Goal: Information Seeking & Learning: Learn about a topic

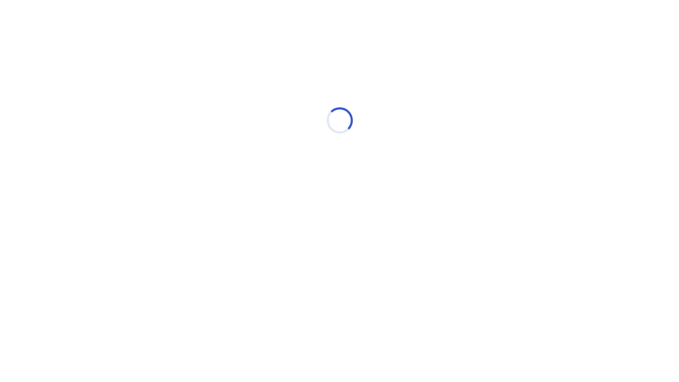
select select "*"
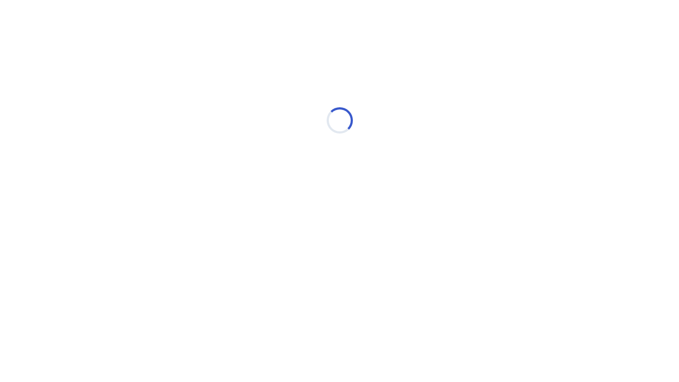
select select "*"
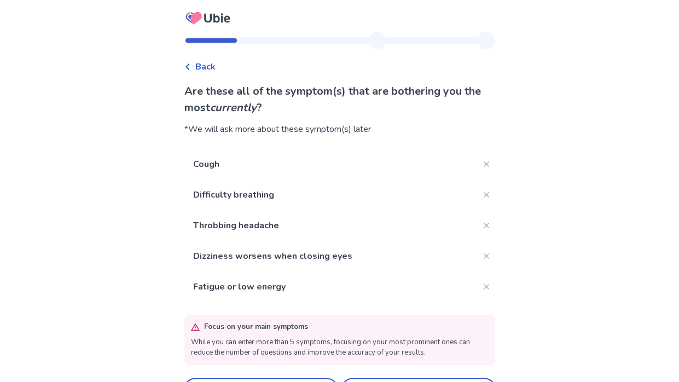
scroll to position [28, 0]
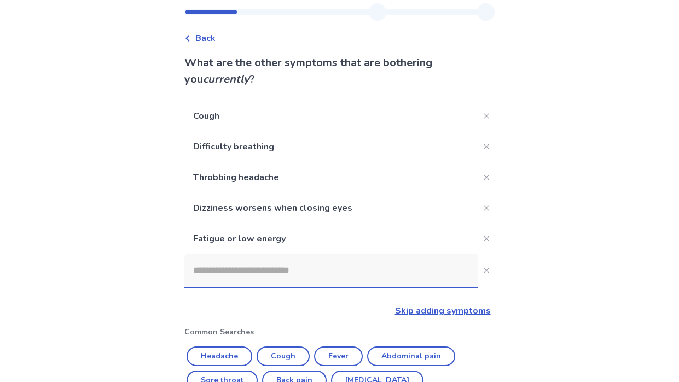
scroll to position [233, 0]
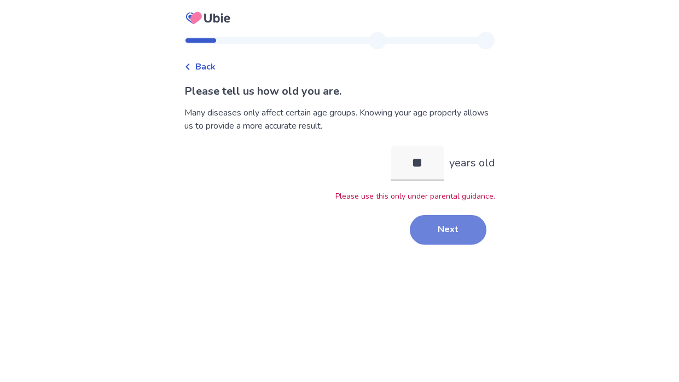
click at [419, 220] on button "Next" at bounding box center [448, 230] width 77 height 30
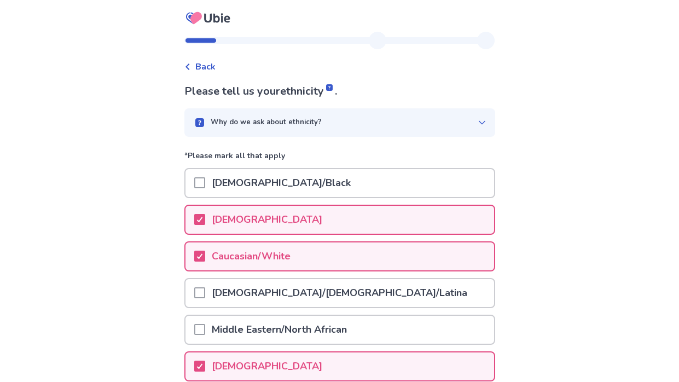
click at [343, 207] on div "[DEMOGRAPHIC_DATA]" at bounding box center [339, 220] width 308 height 28
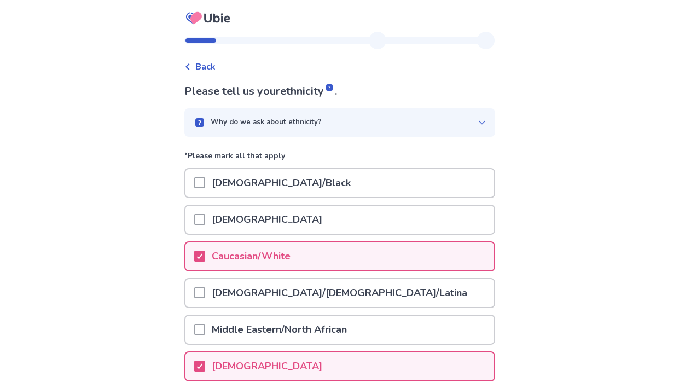
click at [339, 247] on div "Caucasian/White" at bounding box center [339, 256] width 308 height 28
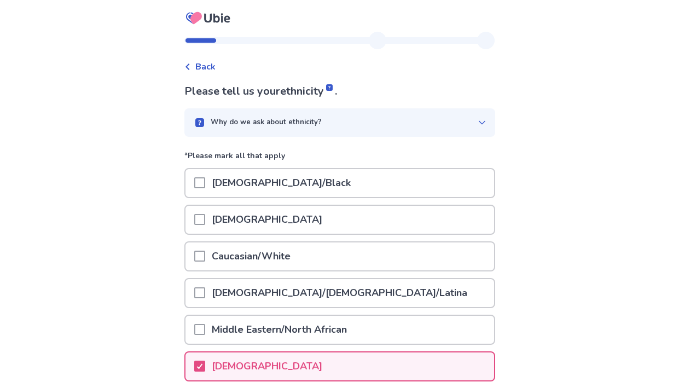
click at [290, 353] on p "[DEMOGRAPHIC_DATA]" at bounding box center [267, 366] width 124 height 28
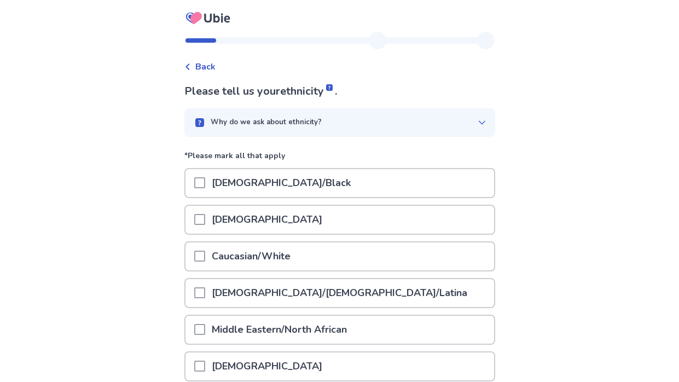
click at [267, 253] on p "Caucasian/White" at bounding box center [251, 256] width 92 height 28
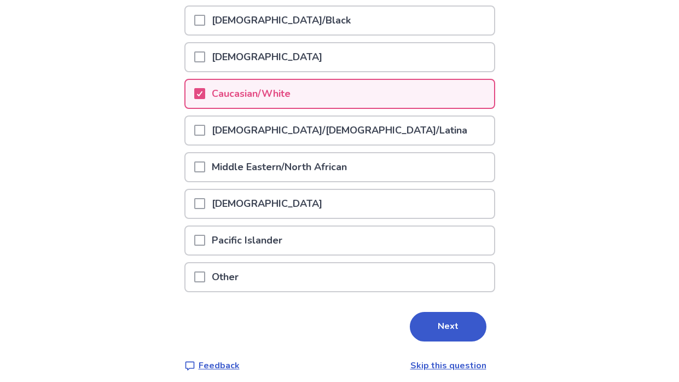
scroll to position [168, 0]
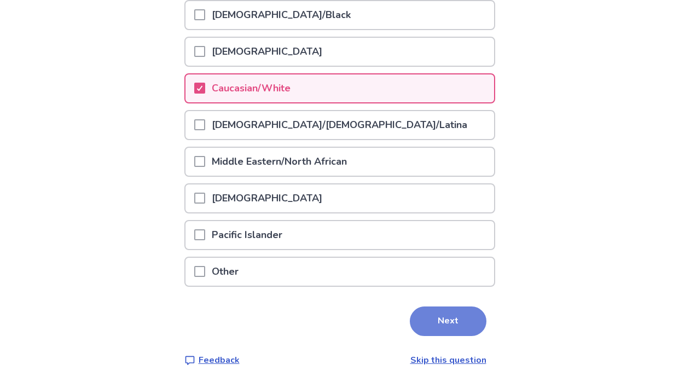
click at [428, 314] on button "Next" at bounding box center [448, 321] width 77 height 30
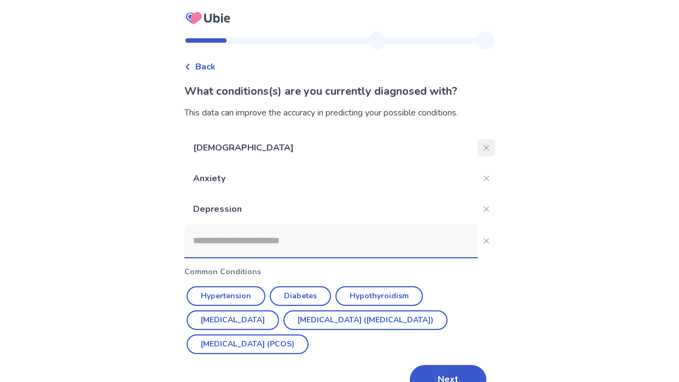
click at [483, 148] on icon "Close" at bounding box center [485, 147] width 5 height 5
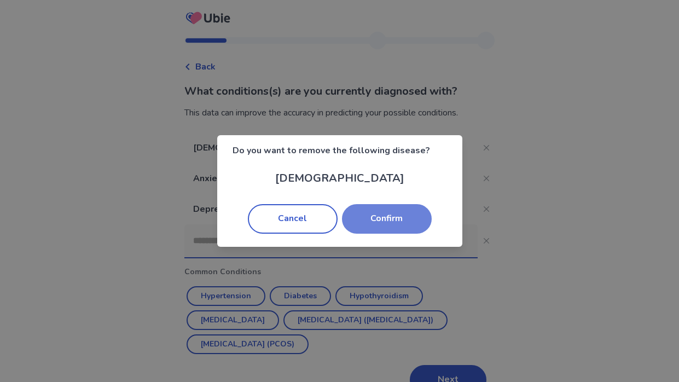
click at [371, 224] on button "Confirm" at bounding box center [387, 219] width 90 height 30
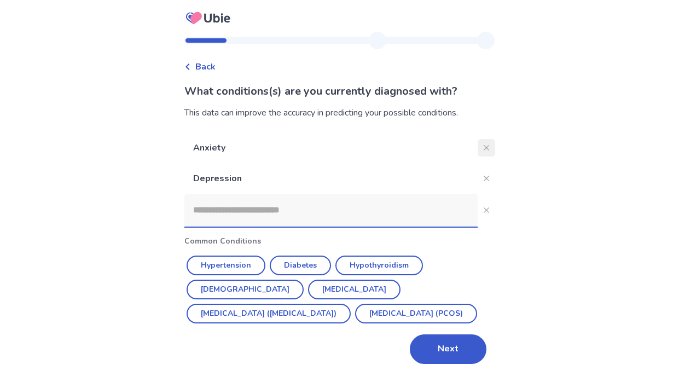
click at [483, 146] on icon "Close" at bounding box center [485, 147] width 5 height 5
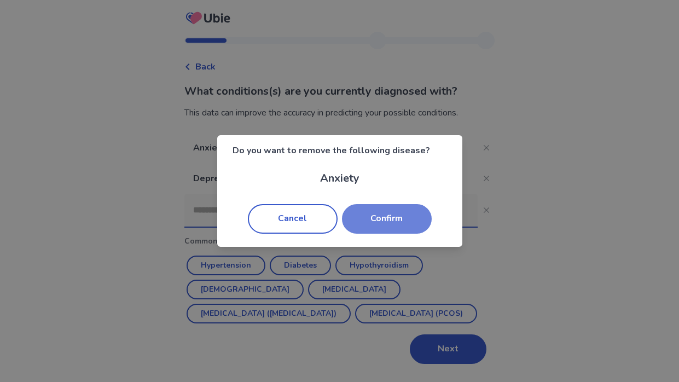
click at [414, 215] on button "Confirm" at bounding box center [387, 219] width 90 height 30
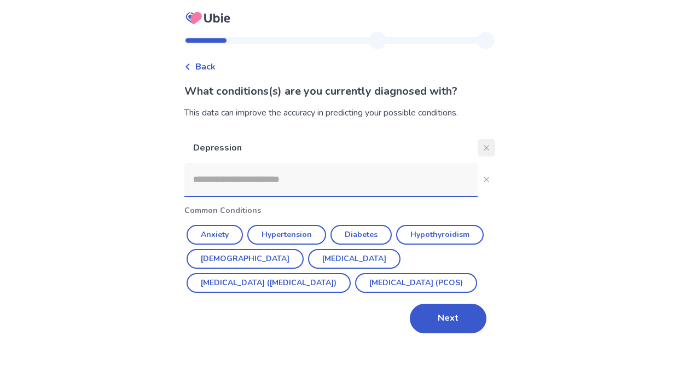
click at [483, 148] on icon "Close" at bounding box center [485, 147] width 5 height 5
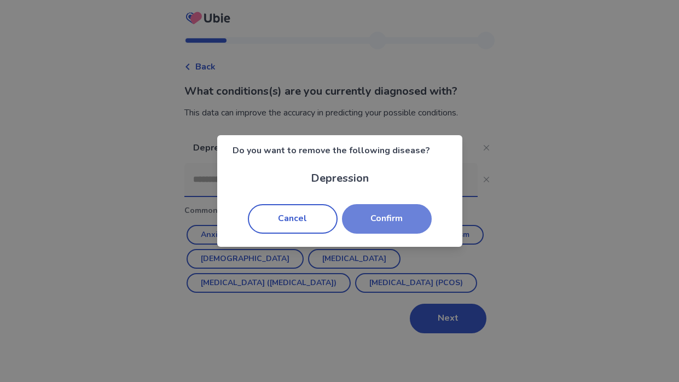
click at [394, 229] on button "Confirm" at bounding box center [387, 219] width 90 height 30
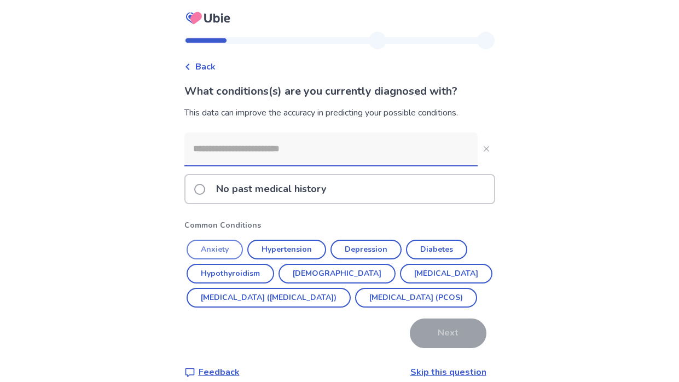
click at [235, 247] on button "Anxiety" at bounding box center [214, 249] width 56 height 20
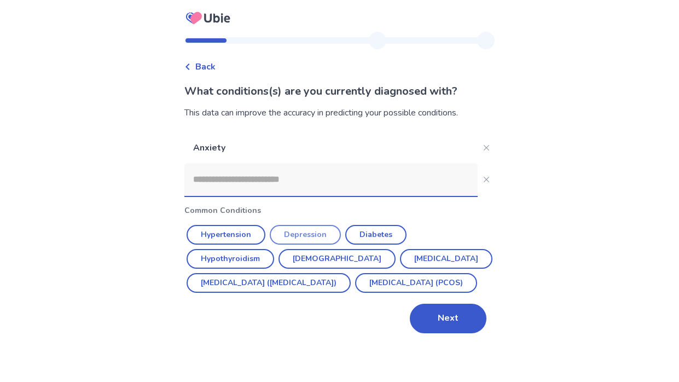
click at [310, 236] on button "Depression" at bounding box center [305, 235] width 71 height 20
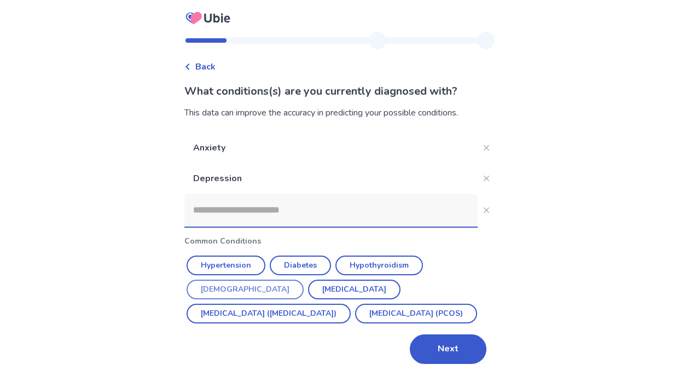
click at [303, 279] on button "[DEMOGRAPHIC_DATA]" at bounding box center [244, 289] width 117 height 20
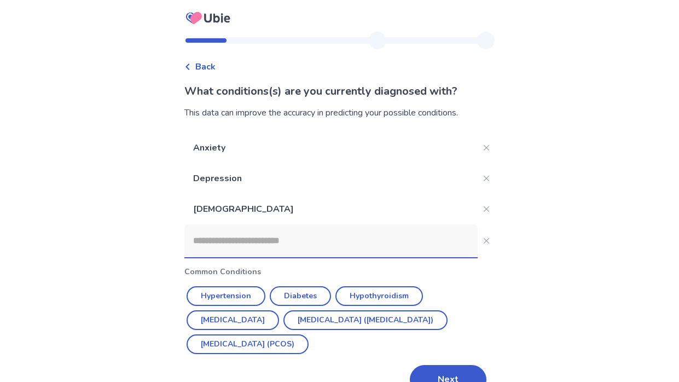
click at [285, 252] on input at bounding box center [330, 240] width 293 height 33
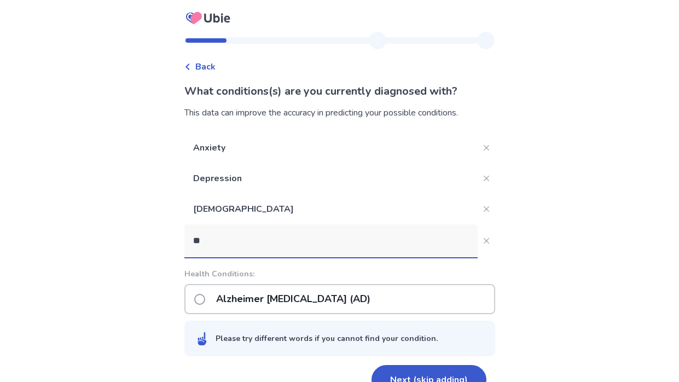
type input "***"
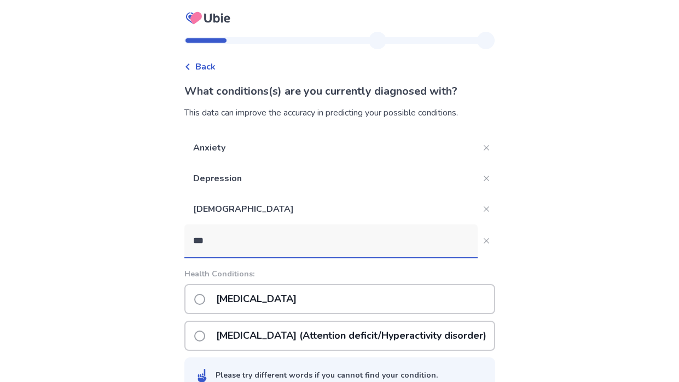
click at [396, 332] on p "[MEDICAL_DATA] (Attention deficit/Hyperactivity disorder)" at bounding box center [350, 336] width 283 height 28
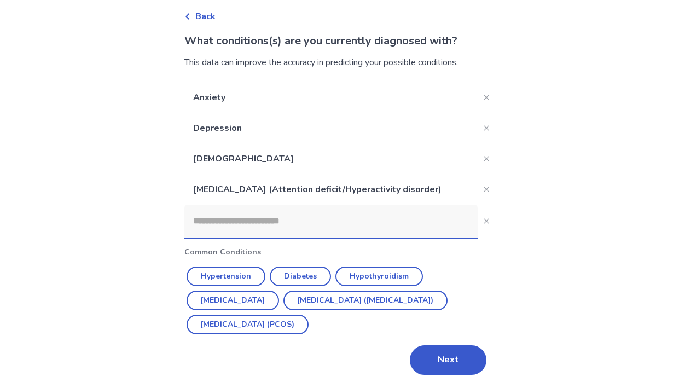
scroll to position [56, 0]
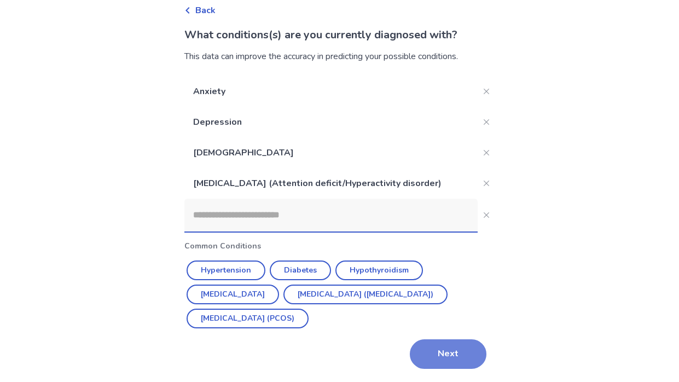
click at [436, 347] on button "Next" at bounding box center [448, 354] width 77 height 30
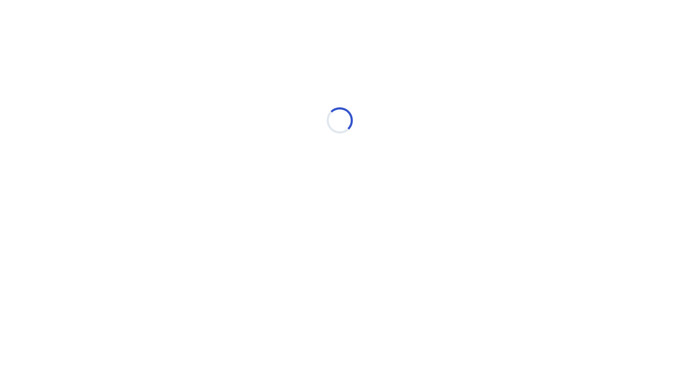
scroll to position [0, 0]
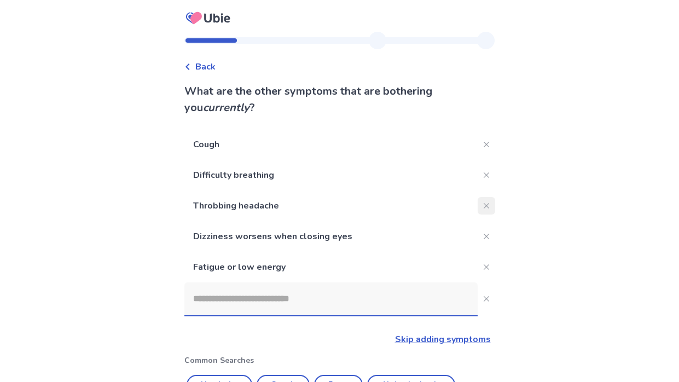
click at [483, 205] on icon "Close" at bounding box center [485, 205] width 5 height 5
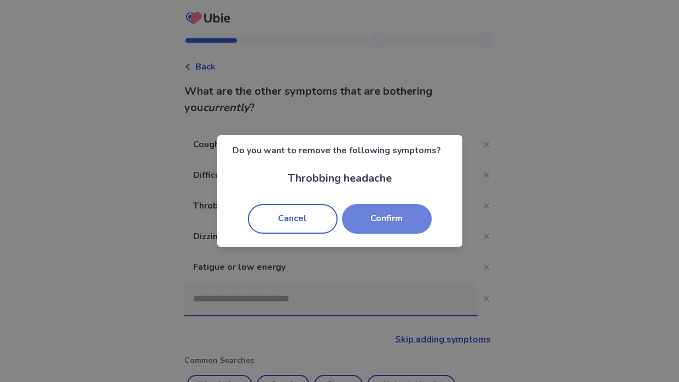
click at [422, 213] on button "Confirm" at bounding box center [387, 219] width 90 height 30
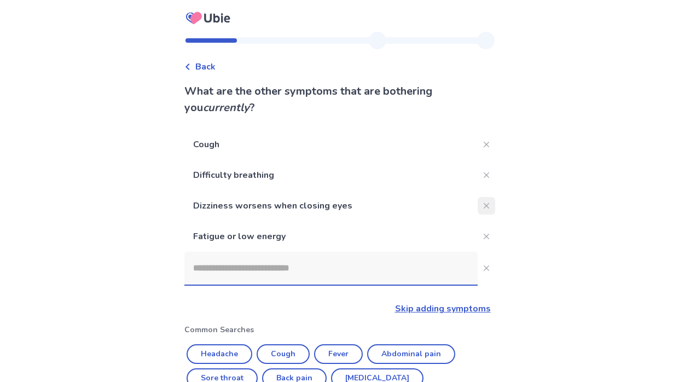
click at [477, 207] on button "Close" at bounding box center [485, 205] width 17 height 17
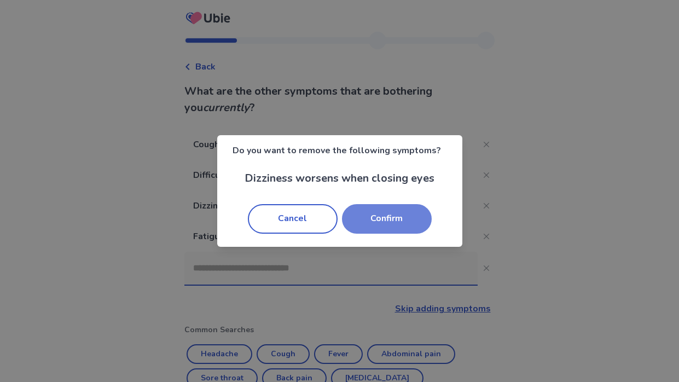
click at [415, 215] on button "Confirm" at bounding box center [387, 219] width 90 height 30
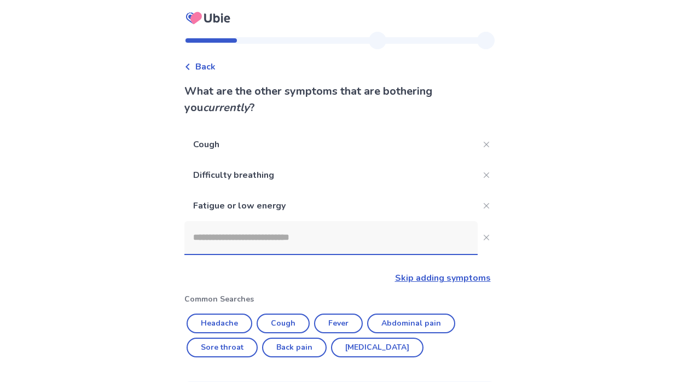
click at [366, 237] on input at bounding box center [330, 237] width 293 height 33
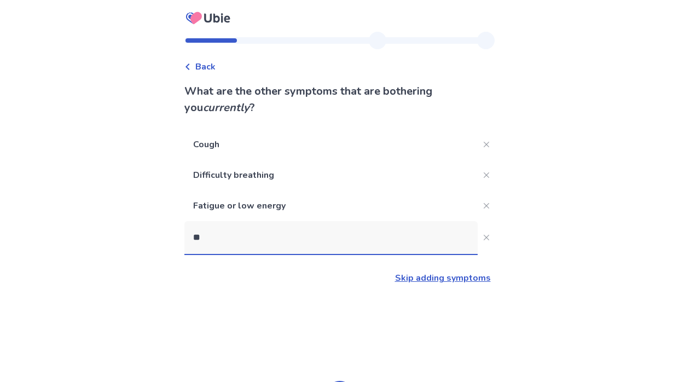
type input "***"
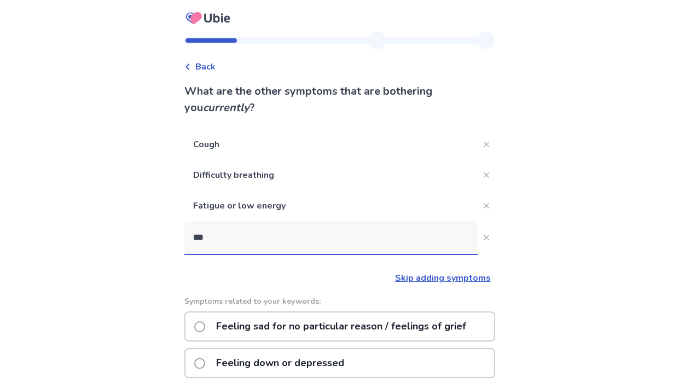
click at [365, 328] on p "Feeling sad for no particular reason / feelings of grief" at bounding box center [340, 326] width 263 height 28
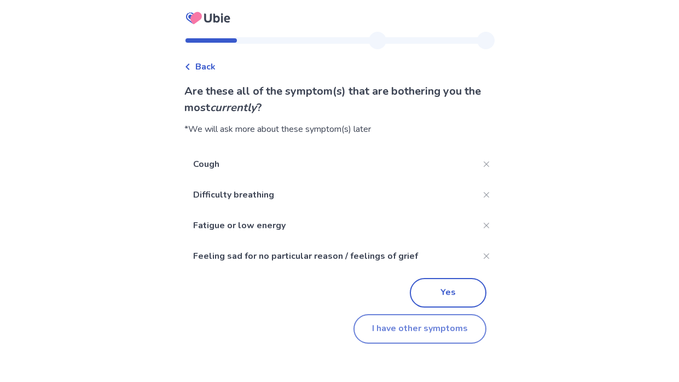
click at [411, 324] on button "I have other symptoms" at bounding box center [419, 329] width 133 height 30
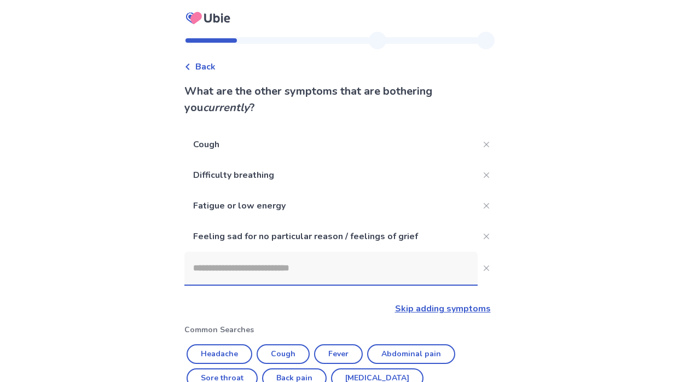
click at [318, 268] on input at bounding box center [330, 268] width 293 height 33
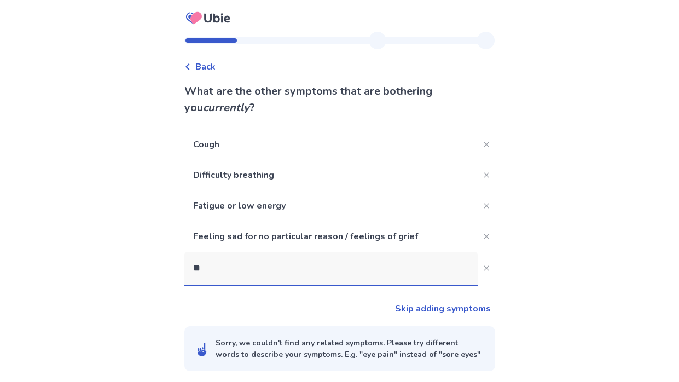
type input "***"
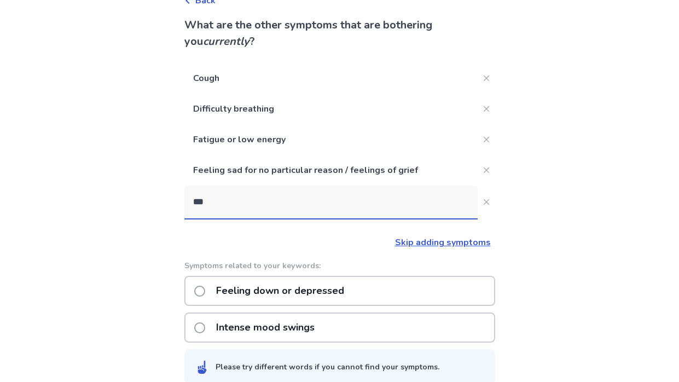
scroll to position [66, 0]
click at [319, 291] on p "Feeling down or depressed" at bounding box center [279, 291] width 141 height 28
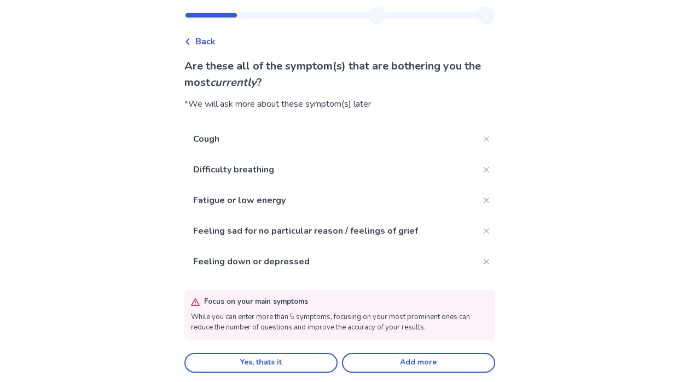
scroll to position [28, 0]
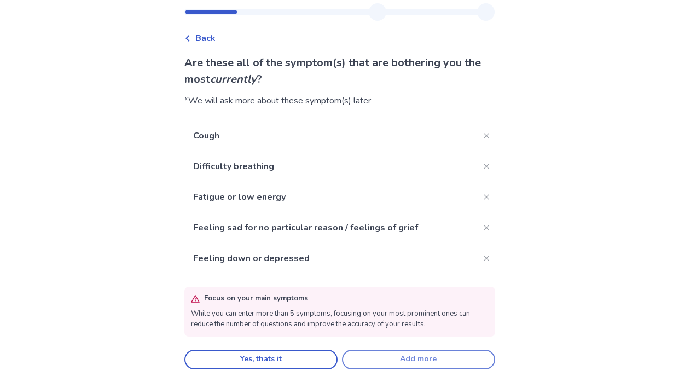
click at [389, 363] on button "Add more" at bounding box center [418, 359] width 153 height 20
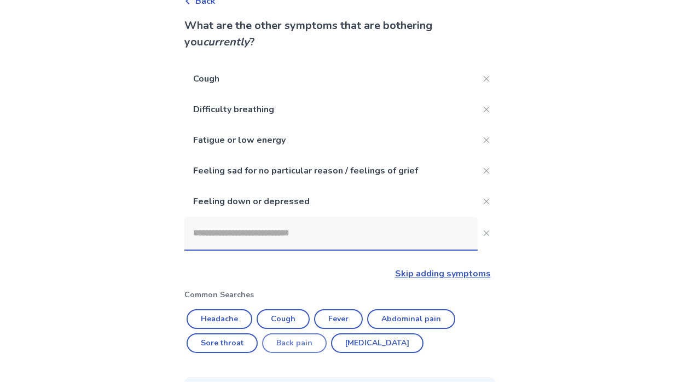
click at [299, 342] on button "Back pain" at bounding box center [294, 343] width 65 height 20
type input "*********"
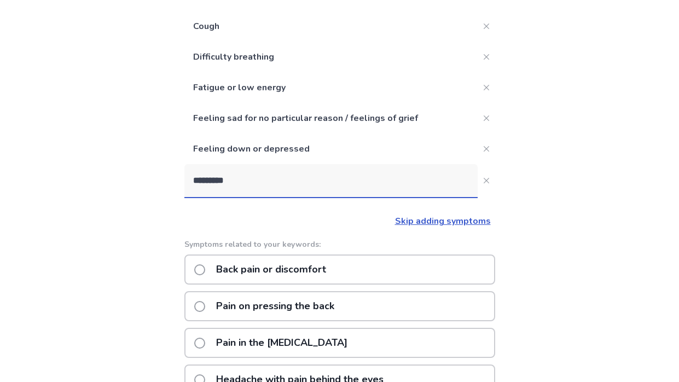
scroll to position [107, 0]
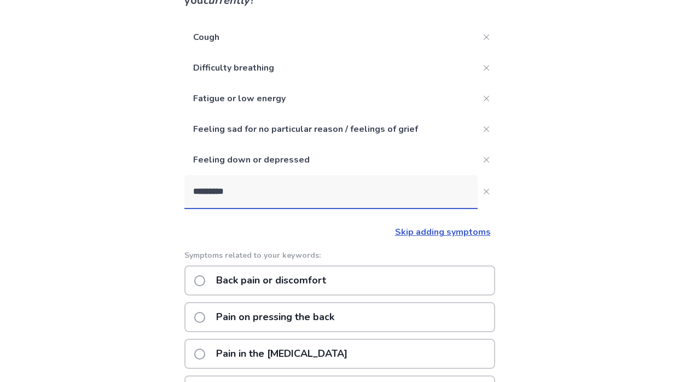
click at [332, 277] on p "Back pain or discomfort" at bounding box center [270, 280] width 123 height 28
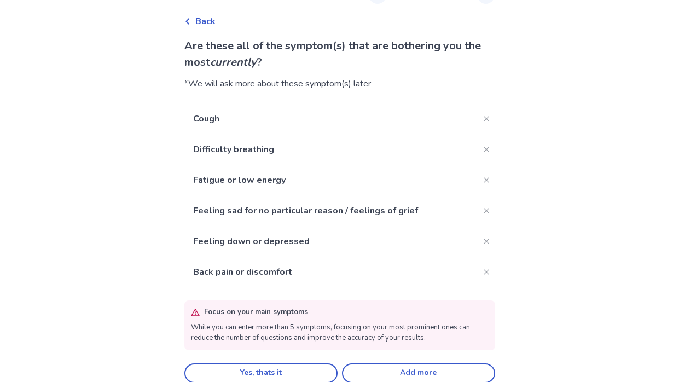
scroll to position [60, 0]
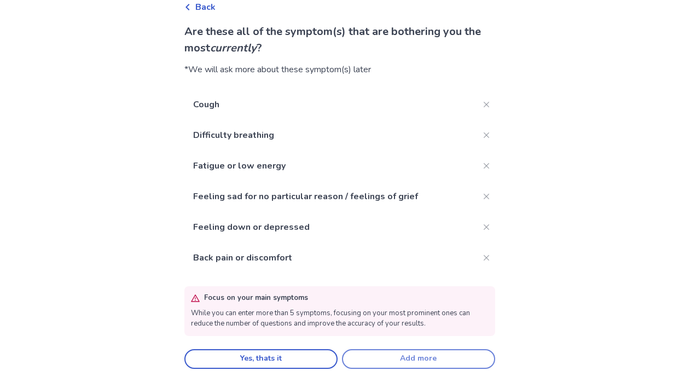
click at [393, 357] on button "Add more" at bounding box center [418, 359] width 153 height 20
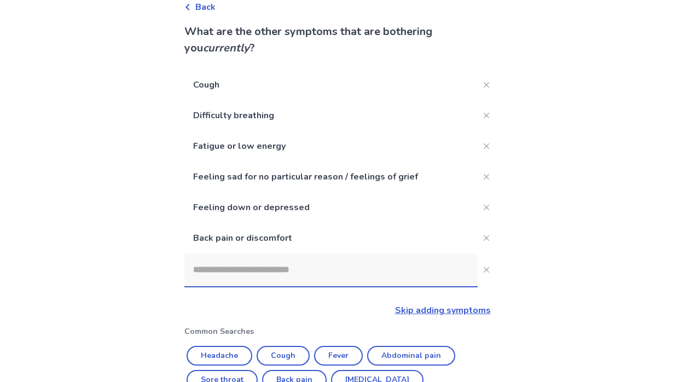
scroll to position [107, 0]
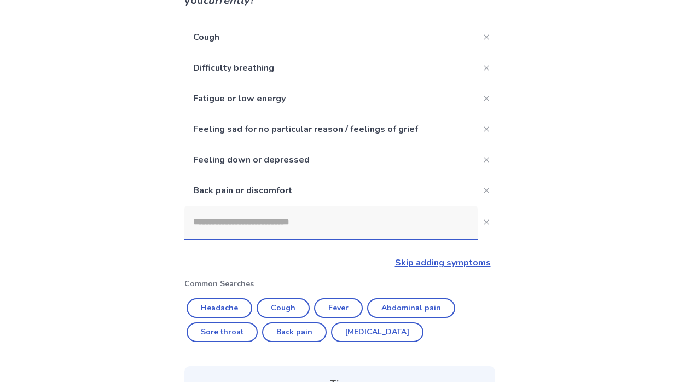
click at [280, 229] on input at bounding box center [330, 222] width 293 height 33
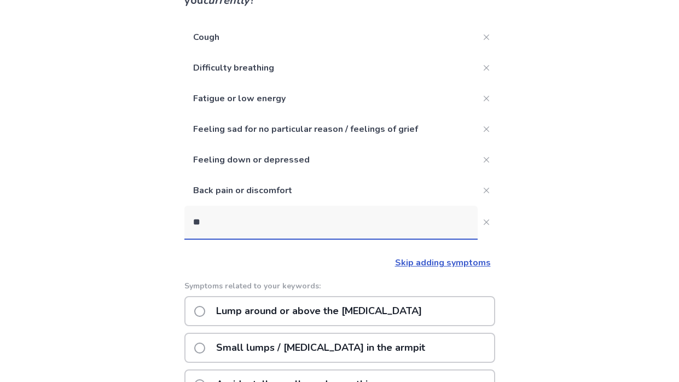
scroll to position [75, 0]
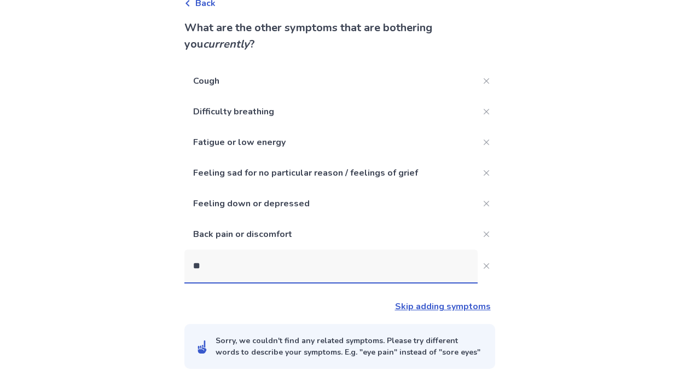
type input "***"
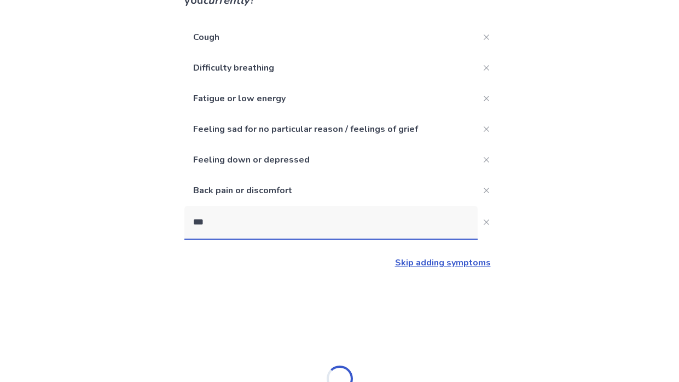
scroll to position [106, 0]
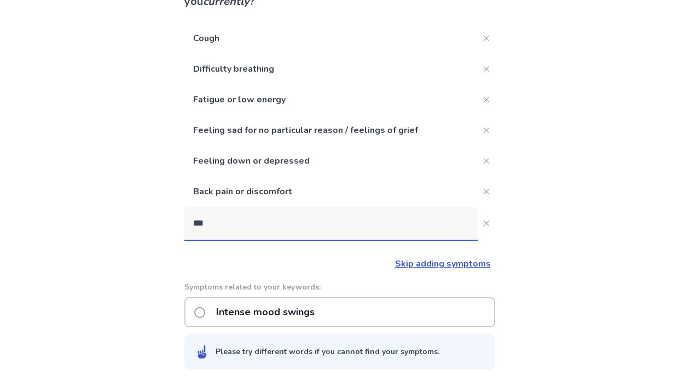
click at [246, 311] on p "Intense mood swings" at bounding box center [265, 312] width 112 height 28
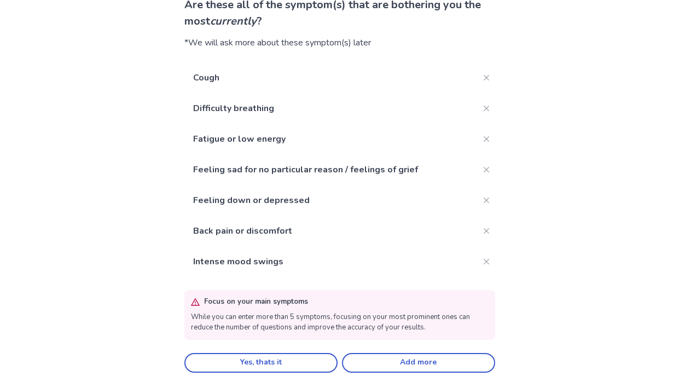
scroll to position [90, 0]
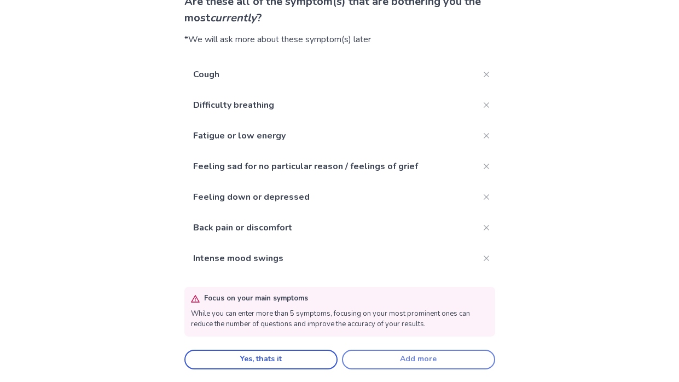
click at [372, 359] on button "Add more" at bounding box center [418, 359] width 153 height 20
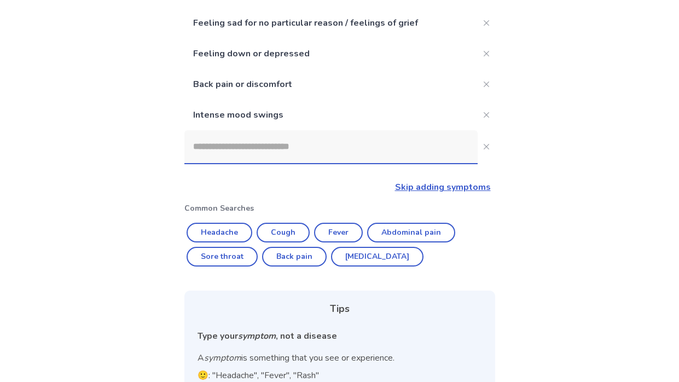
scroll to position [193, 0]
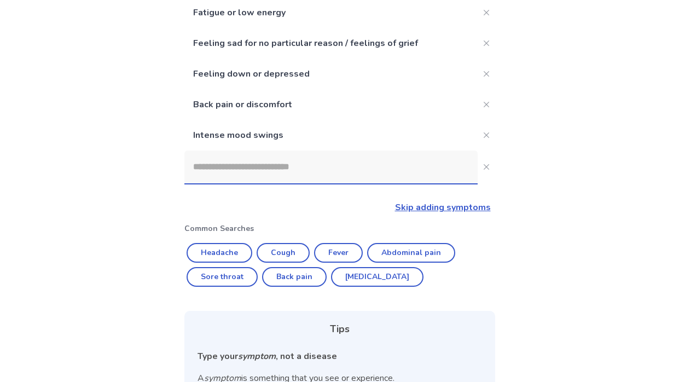
click at [284, 157] on input at bounding box center [330, 166] width 293 height 33
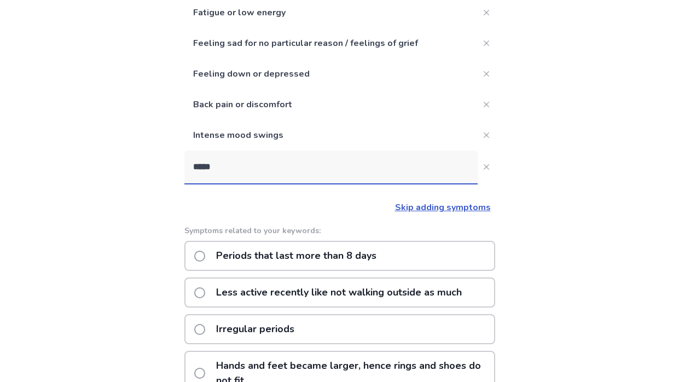
type input "******"
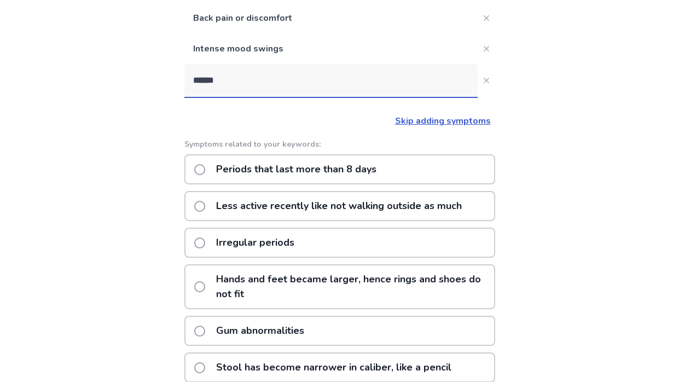
scroll to position [282, 0]
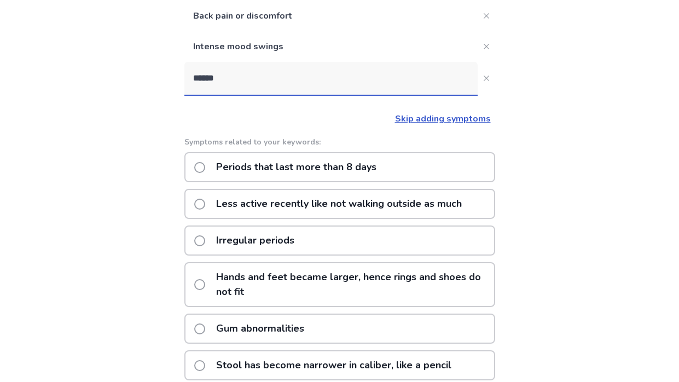
click at [368, 210] on p "Less active recently like not walking outside as much" at bounding box center [338, 204] width 259 height 28
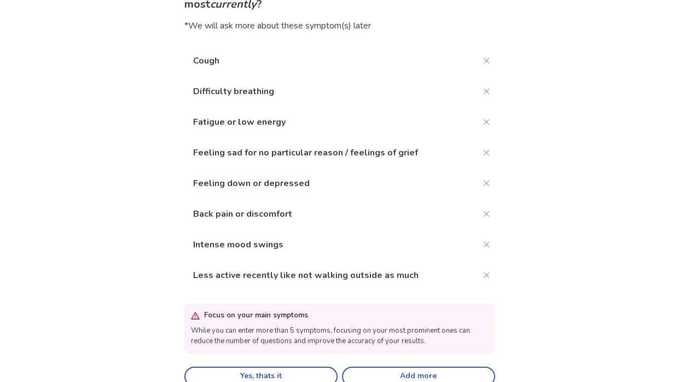
scroll to position [120, 0]
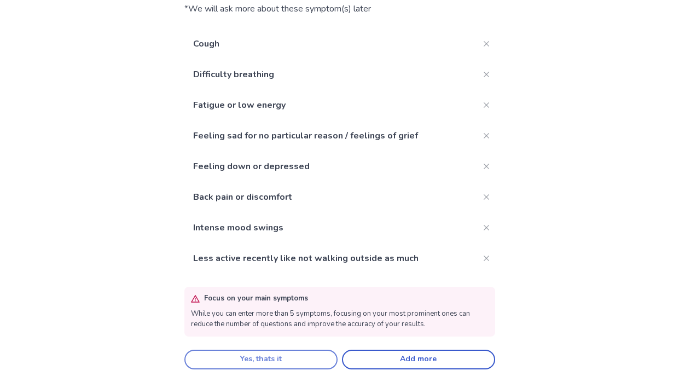
click at [302, 364] on button "Yes, thats it" at bounding box center [260, 359] width 153 height 20
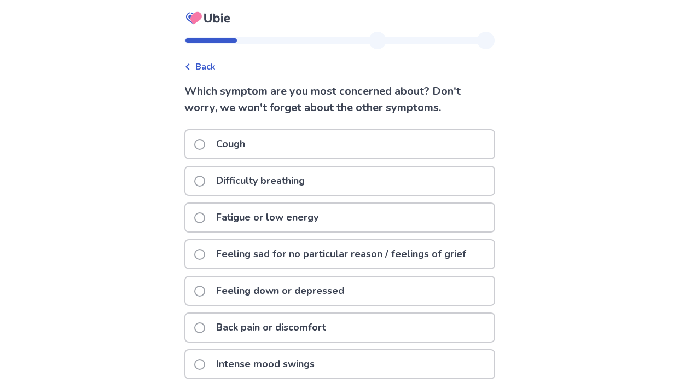
click at [207, 185] on label "Difficulty breathing" at bounding box center [252, 181] width 117 height 28
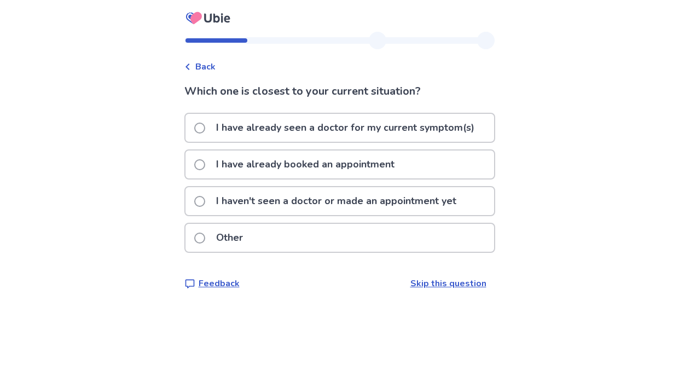
click at [204, 131] on span at bounding box center [199, 127] width 11 height 11
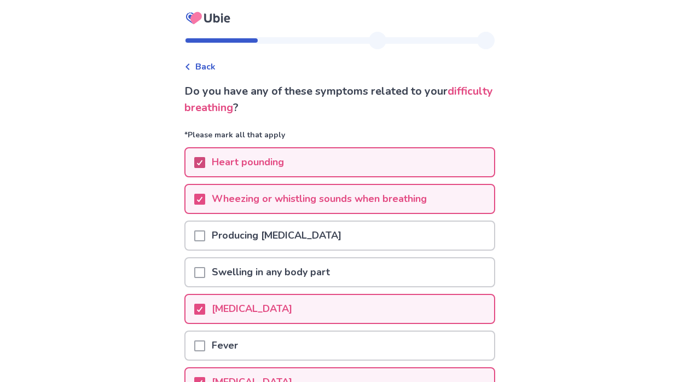
click at [202, 161] on polyline at bounding box center [199, 162] width 5 height 4
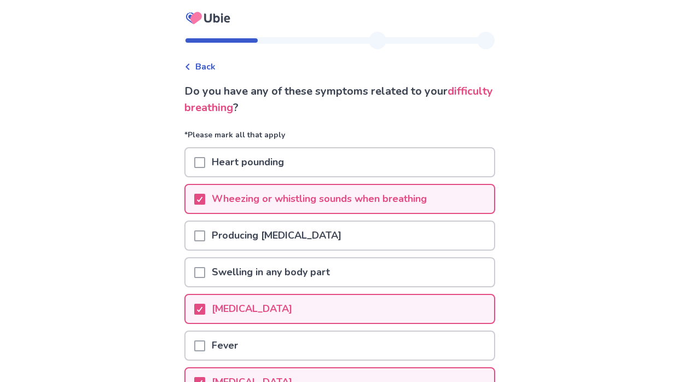
click at [205, 204] on div at bounding box center [199, 199] width 11 height 28
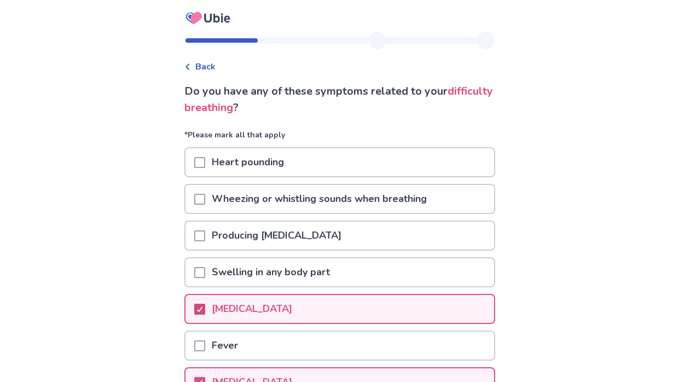
click at [203, 312] on div at bounding box center [199, 309] width 7 height 9
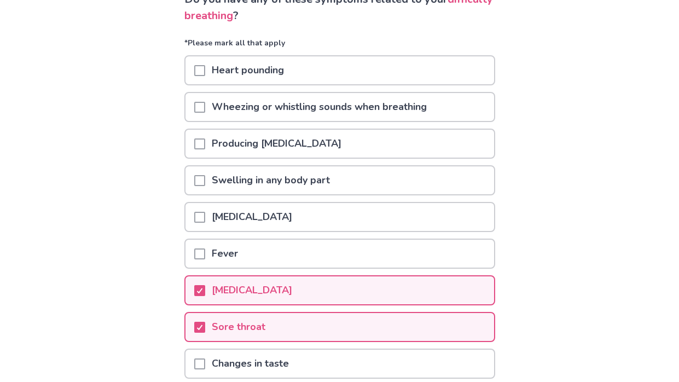
scroll to position [92, 0]
click at [203, 324] on icon at bounding box center [199, 326] width 7 height 5
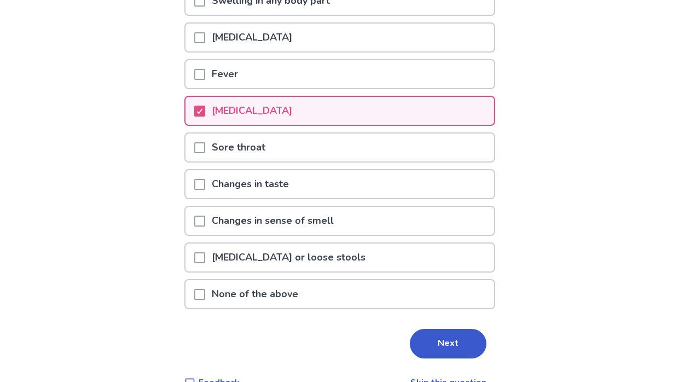
scroll to position [273, 0]
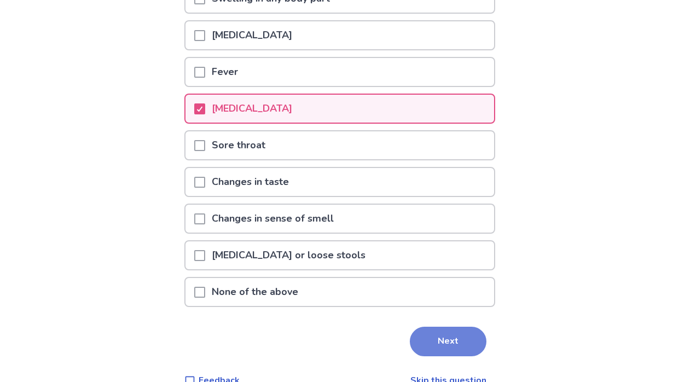
click at [444, 351] on button "Next" at bounding box center [448, 341] width 77 height 30
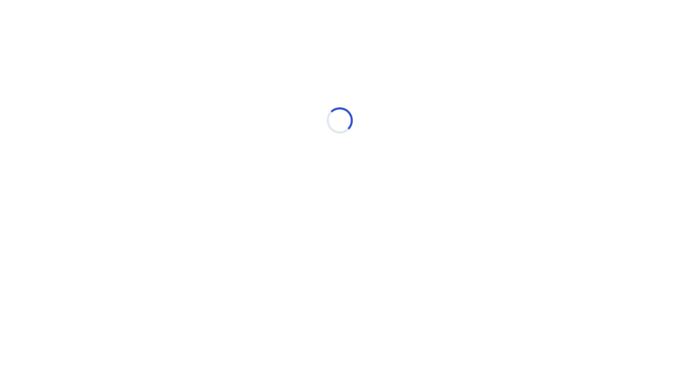
select select "*"
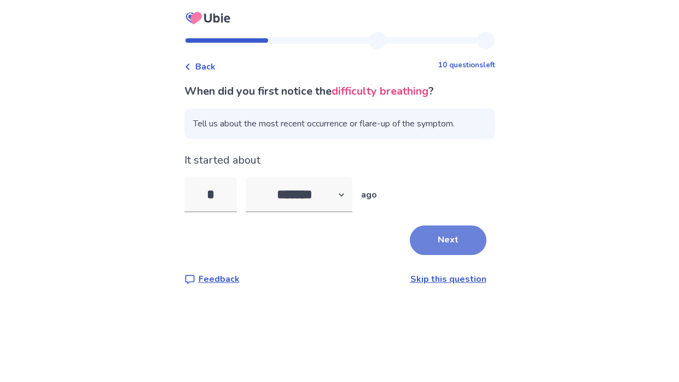
click at [456, 235] on button "Next" at bounding box center [448, 240] width 77 height 30
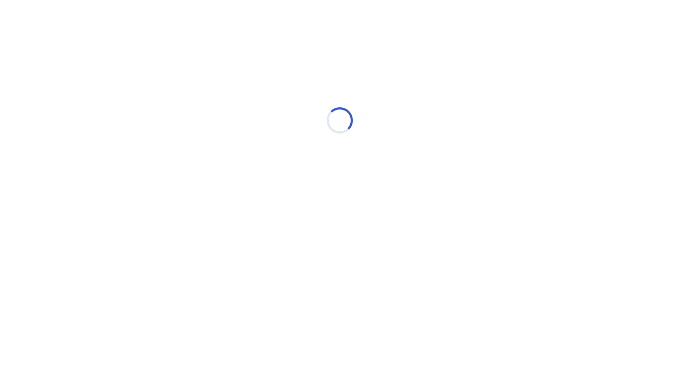
select select "*"
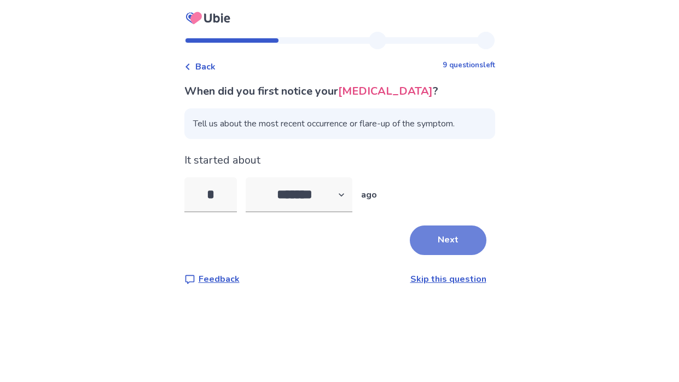
click at [430, 235] on button "Next" at bounding box center [448, 240] width 77 height 30
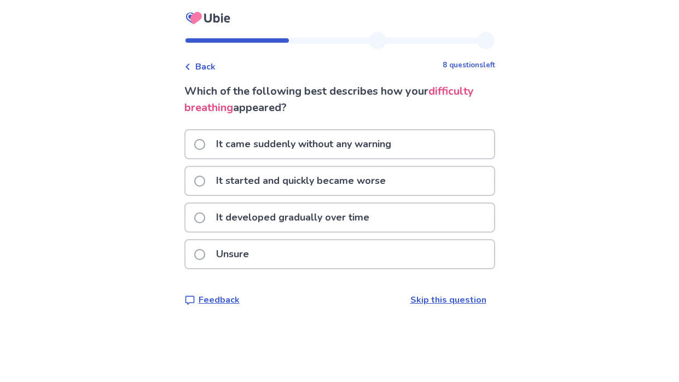
click at [376, 224] on p "It developed gradually over time" at bounding box center [292, 217] width 166 height 28
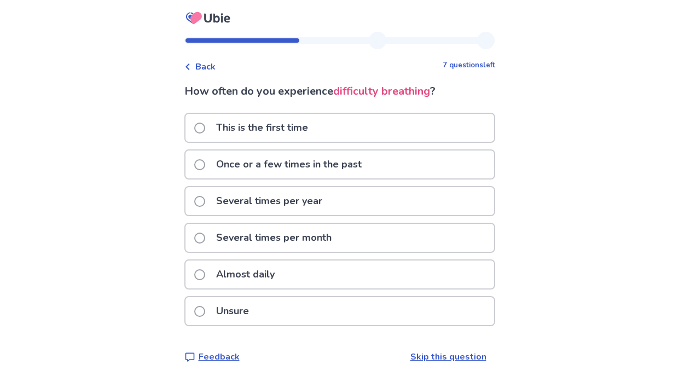
click at [326, 243] on p "Several times per month" at bounding box center [273, 238] width 128 height 28
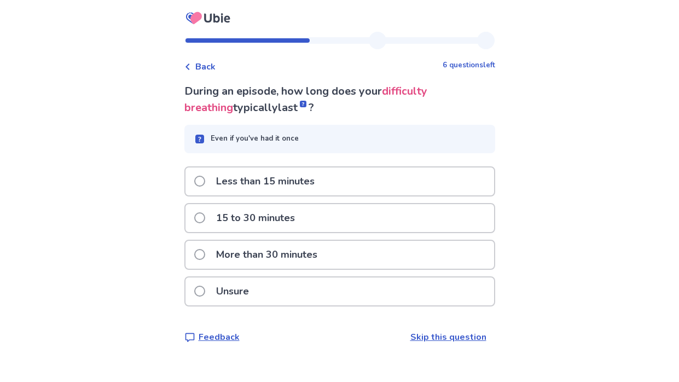
click at [285, 213] on p "15 to 30 minutes" at bounding box center [255, 218] width 92 height 28
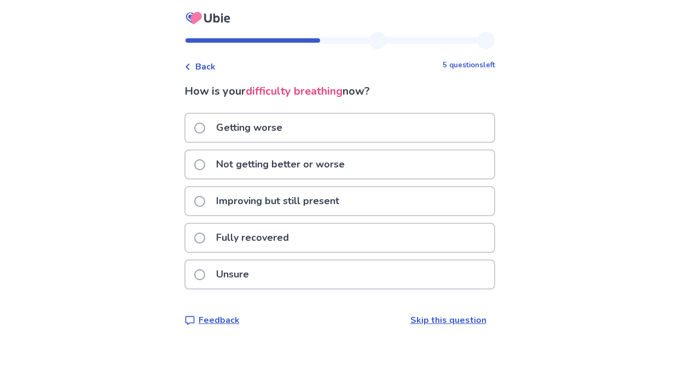
click at [272, 135] on p "Getting worse" at bounding box center [248, 128] width 79 height 28
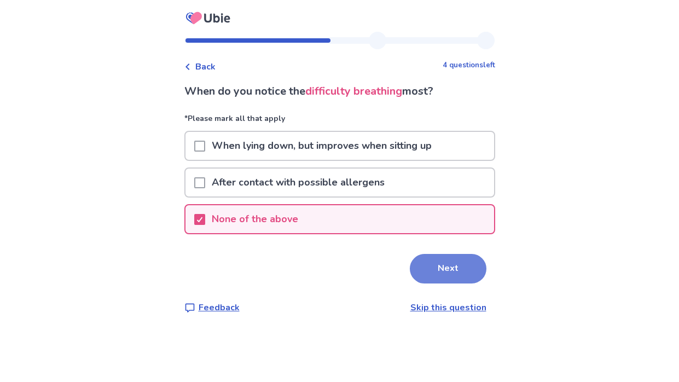
click at [458, 269] on button "Next" at bounding box center [448, 269] width 77 height 30
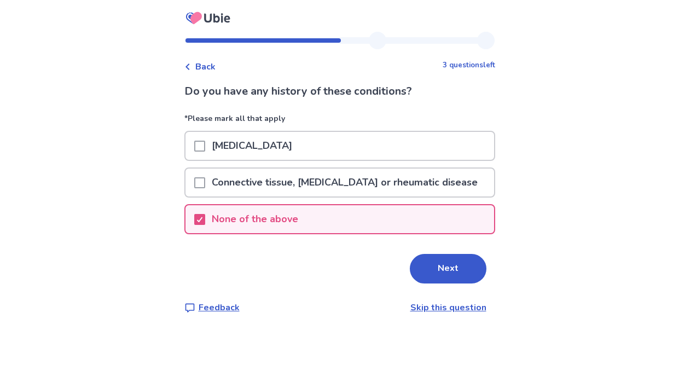
click at [458, 269] on button "Next" at bounding box center [448, 269] width 77 height 30
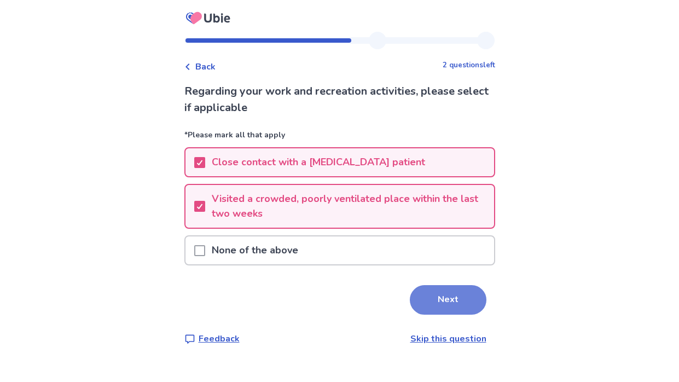
click at [455, 294] on button "Next" at bounding box center [448, 300] width 77 height 30
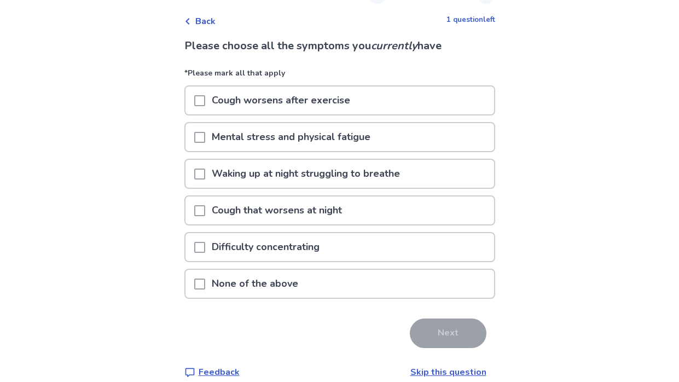
scroll to position [55, 0]
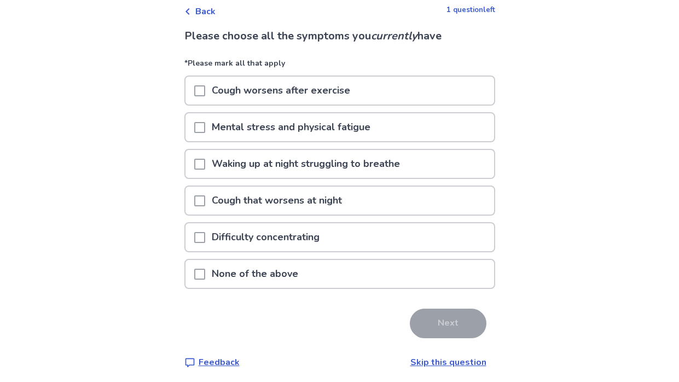
click at [205, 87] on span at bounding box center [199, 90] width 11 height 11
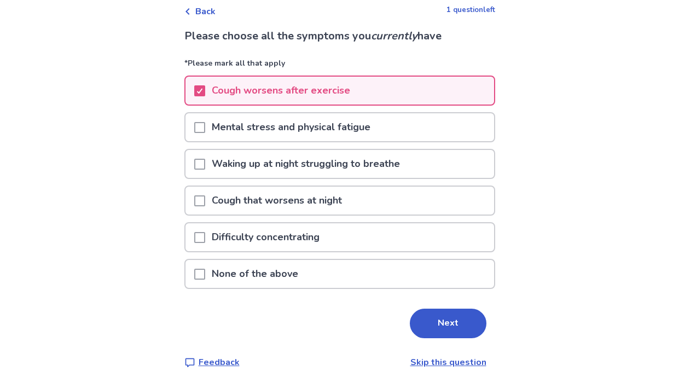
click at [205, 127] on span at bounding box center [199, 127] width 11 height 11
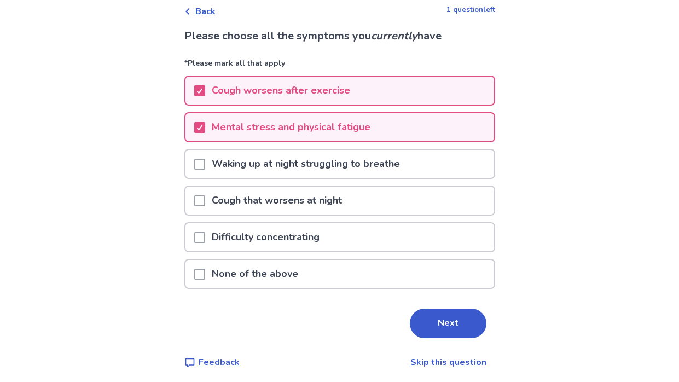
click at [205, 236] on span at bounding box center [199, 237] width 11 height 11
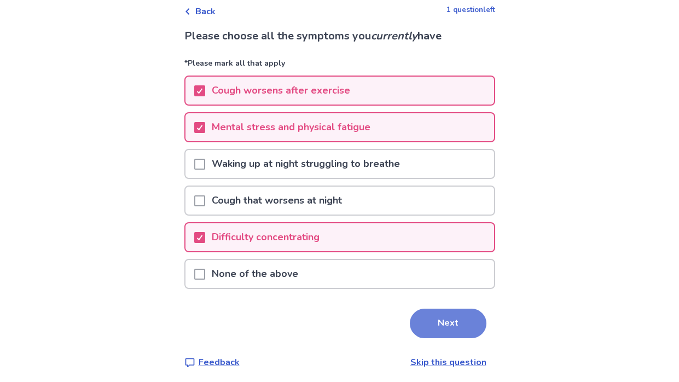
click at [435, 322] on button "Next" at bounding box center [448, 323] width 77 height 30
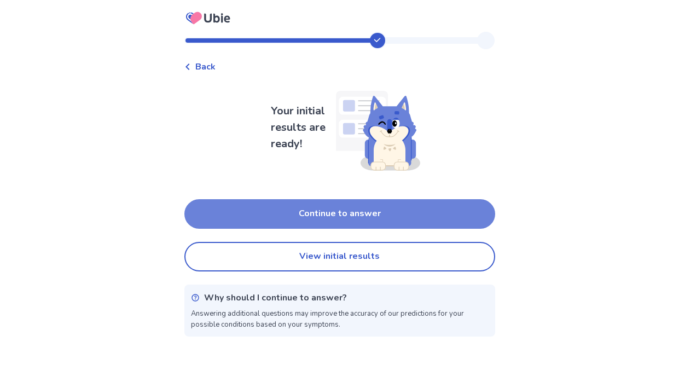
click at [353, 205] on button "Continue to answer" at bounding box center [339, 214] width 311 height 30
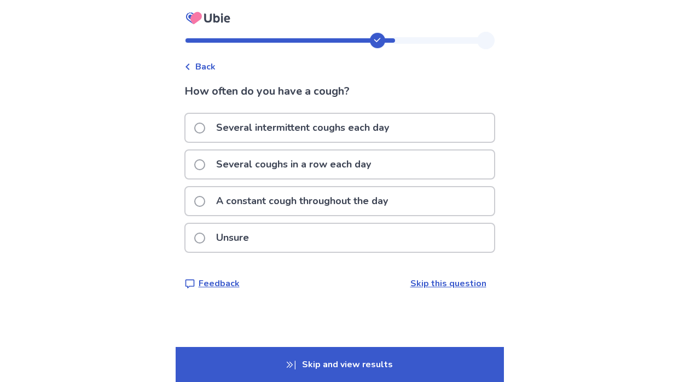
click at [373, 136] on p "Several intermittent coughs each day" at bounding box center [302, 128] width 186 height 28
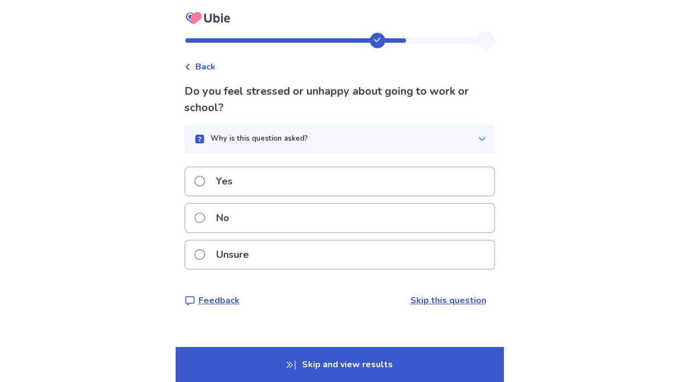
click at [309, 144] on button "Why is this question asked?" at bounding box center [339, 139] width 311 height 28
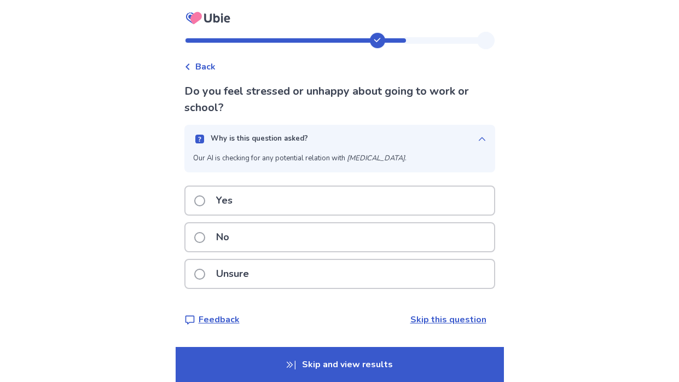
click at [309, 144] on button "Why is this question asked?" at bounding box center [339, 139] width 311 height 28
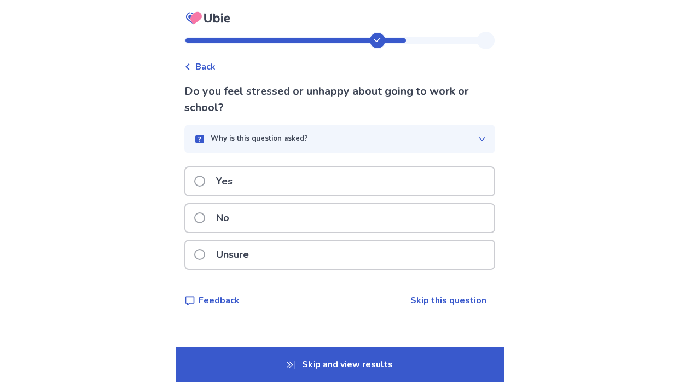
click at [197, 185] on div "Yes" at bounding box center [339, 181] width 308 height 28
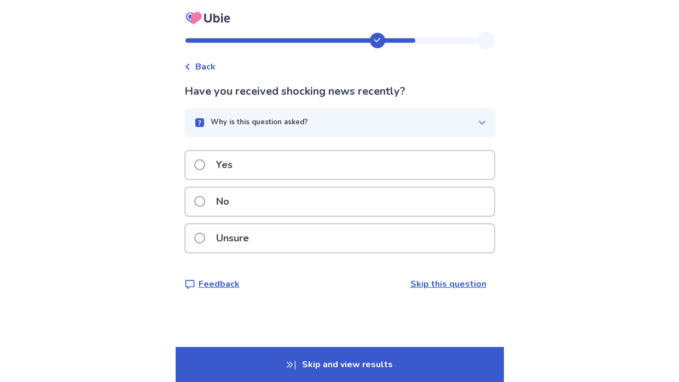
click at [214, 166] on label "Yes" at bounding box center [216, 165] width 45 height 28
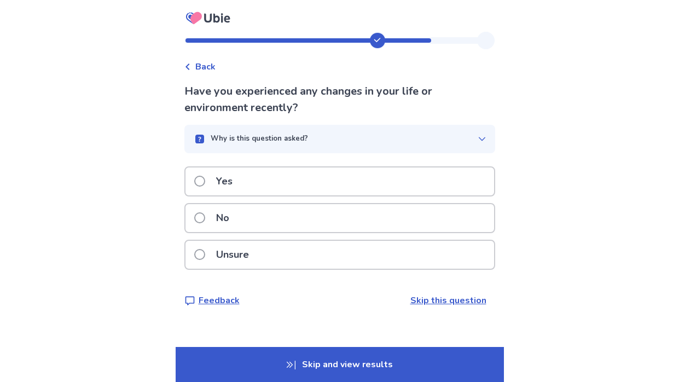
click at [233, 220] on p "No" at bounding box center [222, 218] width 26 height 28
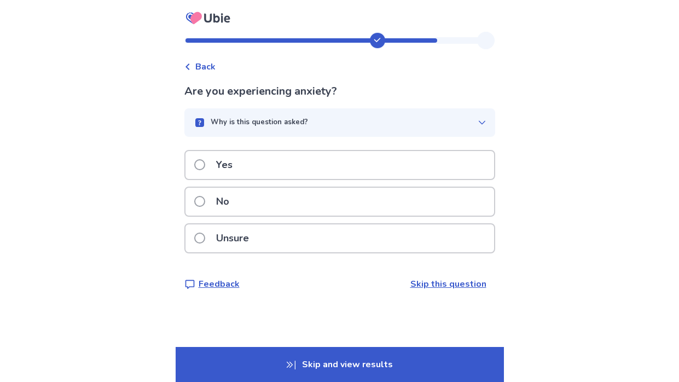
click at [223, 238] on p "Unsure" at bounding box center [232, 238] width 46 height 28
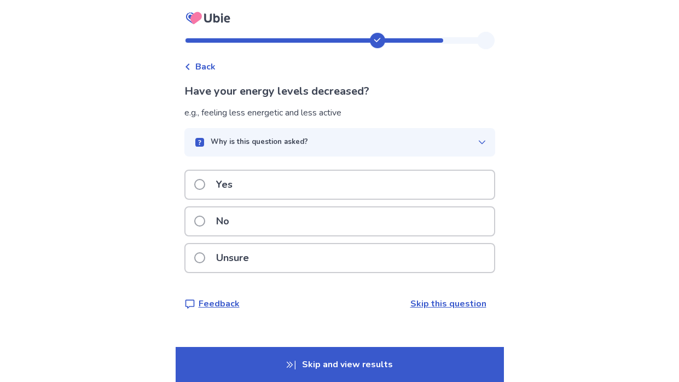
click at [221, 184] on p "Yes" at bounding box center [224, 185] width 30 height 28
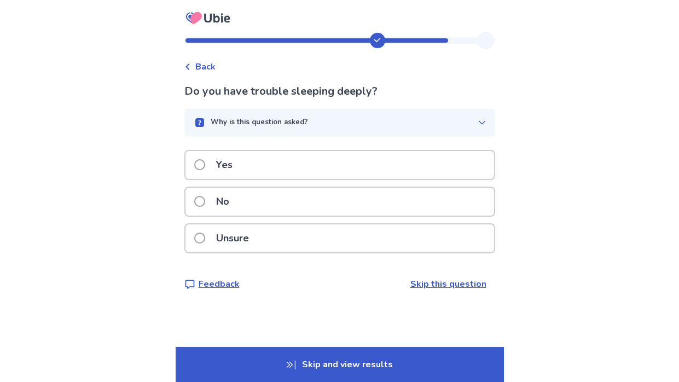
click at [231, 160] on p "Yes" at bounding box center [224, 165] width 30 height 28
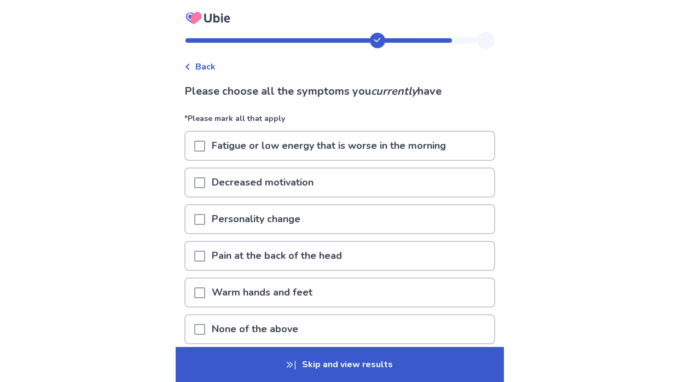
click at [203, 148] on span at bounding box center [199, 146] width 11 height 11
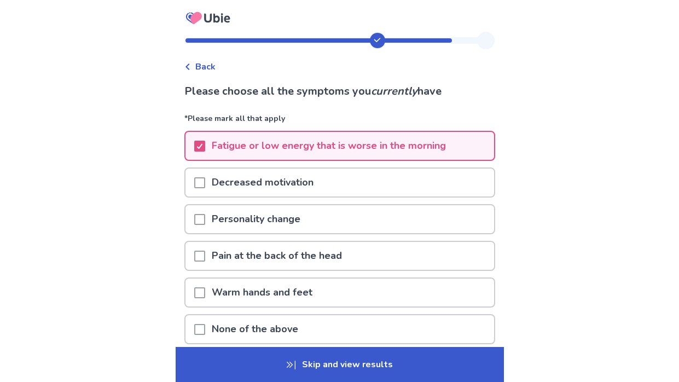
click at [205, 183] on span at bounding box center [199, 182] width 11 height 11
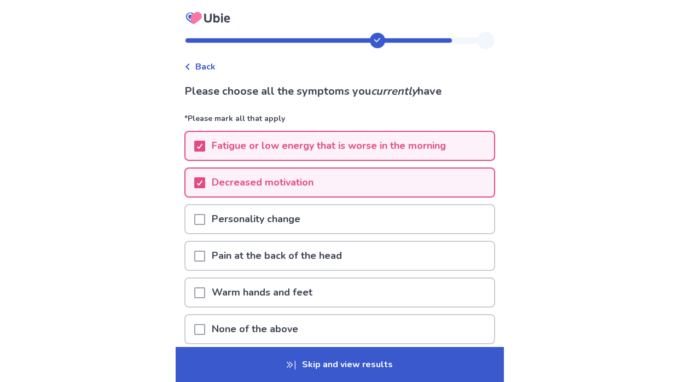
click at [205, 256] on span at bounding box center [199, 255] width 11 height 11
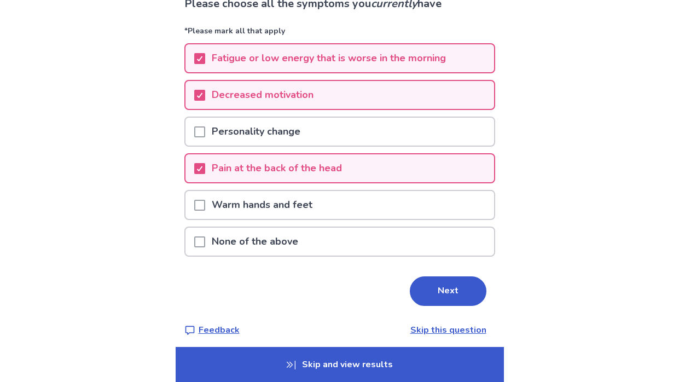
scroll to position [93, 0]
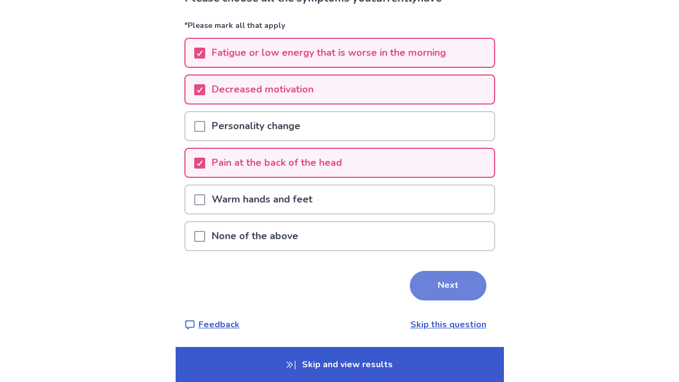
click at [434, 273] on button "Next" at bounding box center [448, 286] width 77 height 30
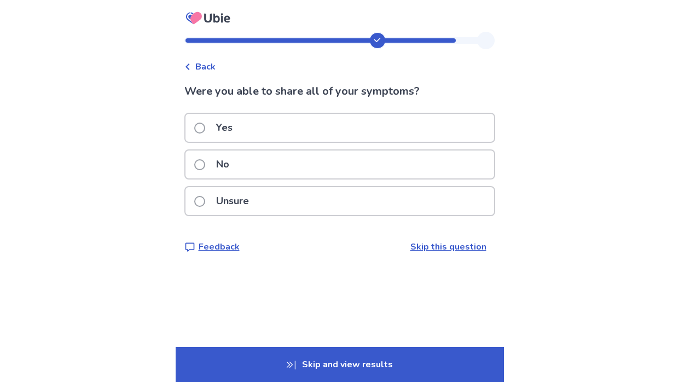
click at [219, 198] on p "Unsure" at bounding box center [232, 201] width 46 height 28
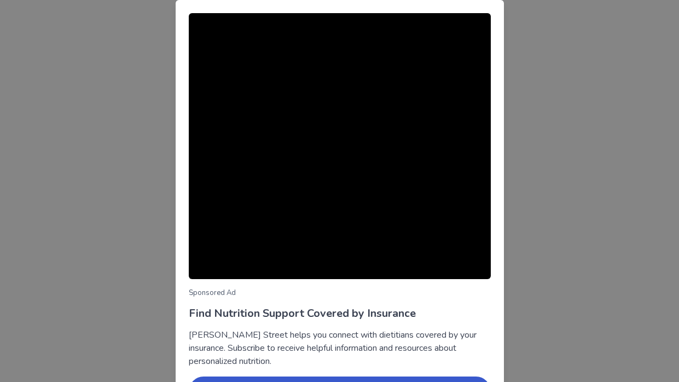
click at [550, 27] on div "Sponsored Ad Find Nutrition Support Covered by Insurance [PERSON_NAME] Street h…" at bounding box center [339, 191] width 679 height 382
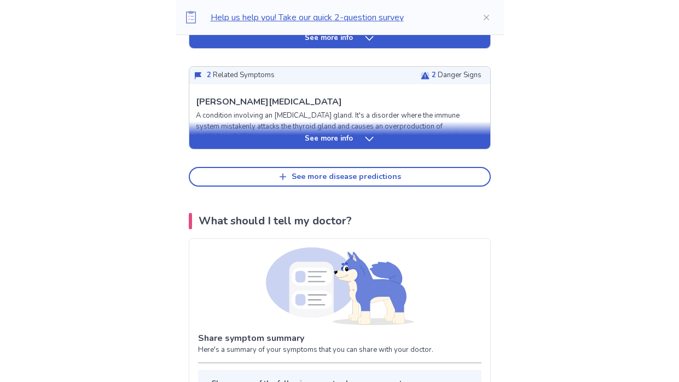
scroll to position [582, 0]
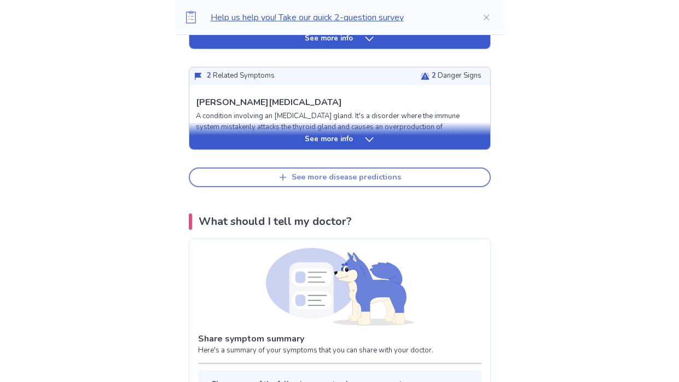
click at [354, 184] on button "See more disease predictions" at bounding box center [340, 177] width 302 height 20
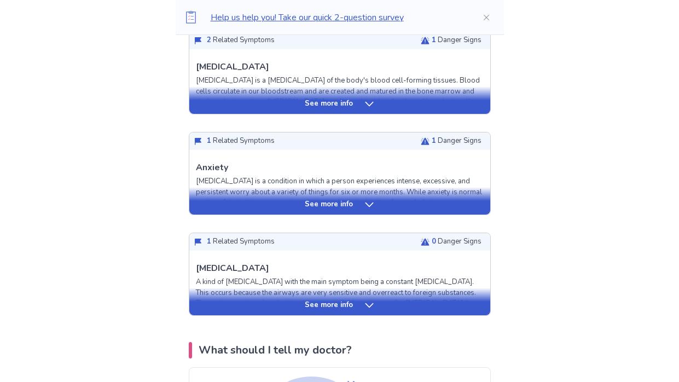
scroll to position [719, 0]
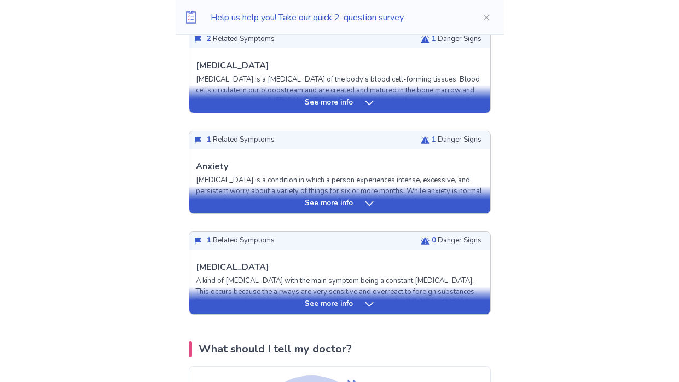
click at [367, 307] on icon at bounding box center [369, 304] width 11 height 11
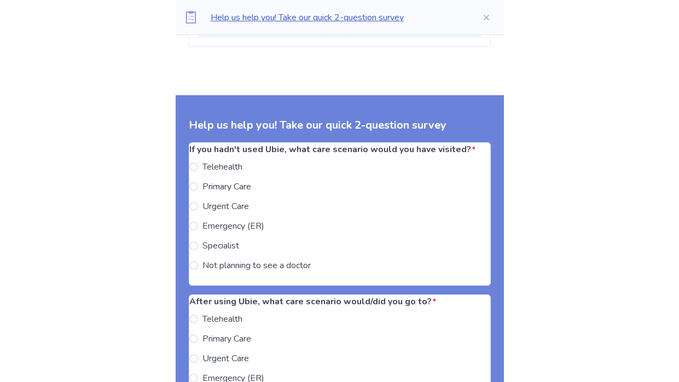
scroll to position [2424, 0]
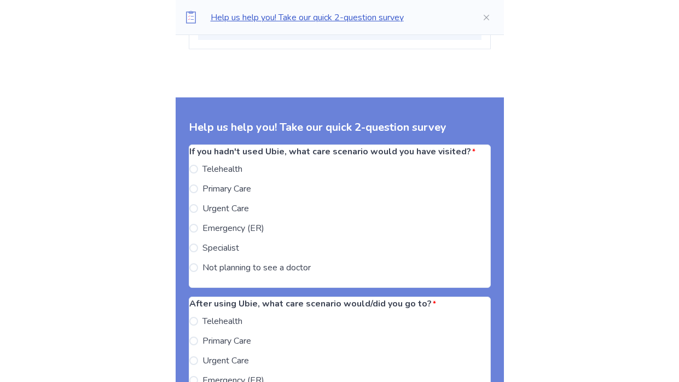
click at [198, 271] on span at bounding box center [193, 267] width 9 height 9
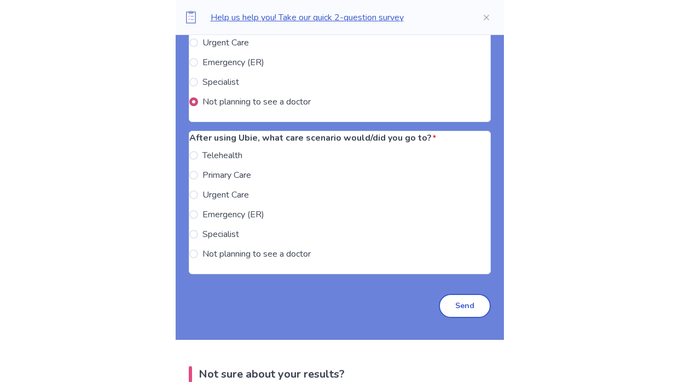
scroll to position [2591, 0]
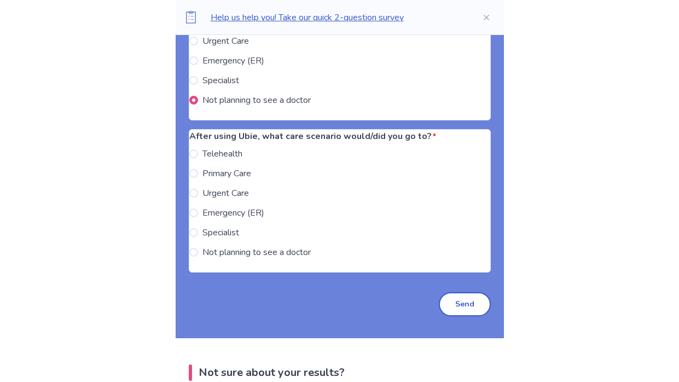
click at [198, 237] on span at bounding box center [193, 232] width 9 height 9
click at [209, 219] on label "Emergency (ER)" at bounding box center [226, 212] width 75 height 13
click at [198, 158] on span at bounding box center [193, 153] width 9 height 9
click at [469, 316] on button "Send" at bounding box center [465, 304] width 52 height 24
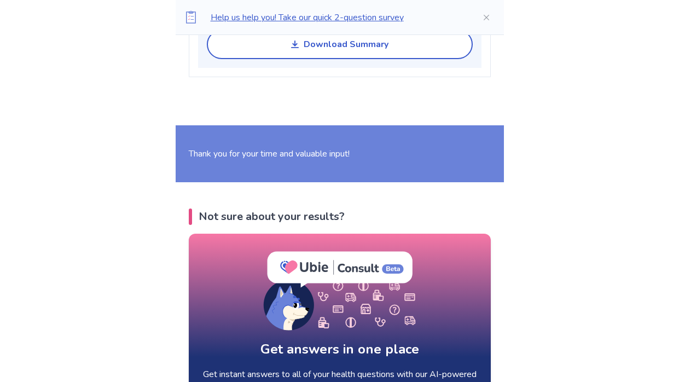
scroll to position [1603, 0]
